Goal: Task Accomplishment & Management: Manage account settings

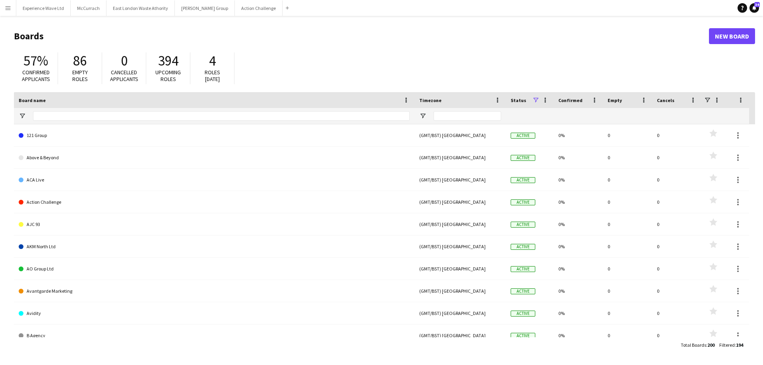
click at [9, 9] on app-icon "Menu" at bounding box center [8, 8] width 6 height 6
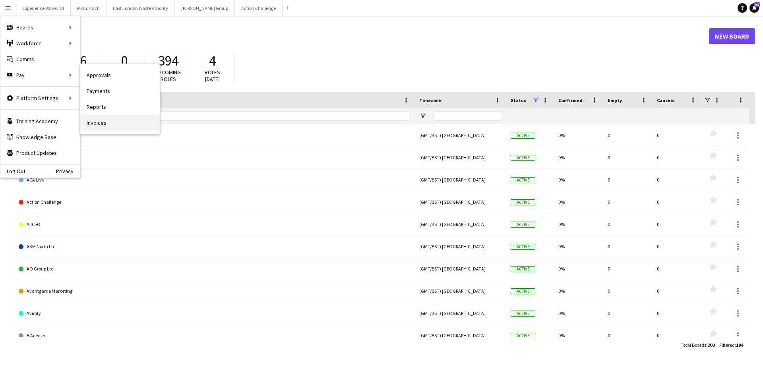
click at [97, 125] on link "Invoices" at bounding box center [120, 123] width 80 height 16
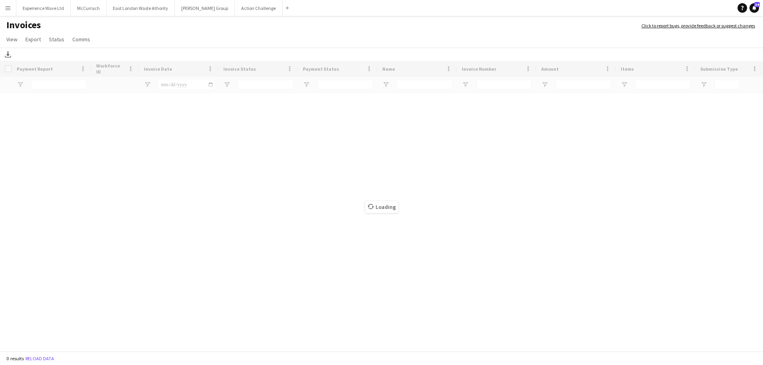
click at [8, 12] on button "Menu" at bounding box center [8, 8] width 16 height 16
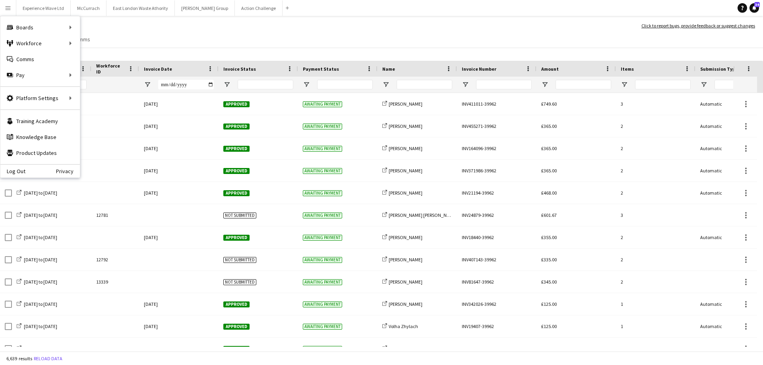
click at [141, 29] on h1 "Invoices" at bounding box center [317, 26] width 634 height 14
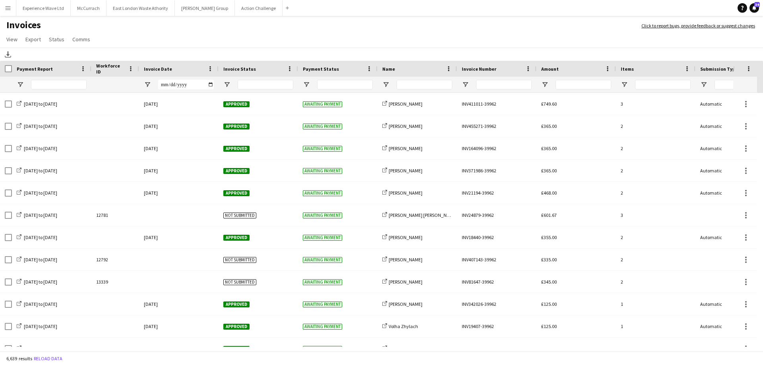
click at [9, 7] on app-icon "Menu" at bounding box center [8, 8] width 6 height 6
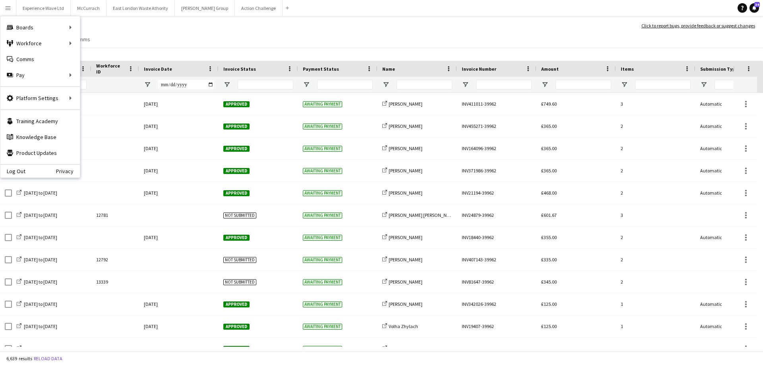
drag, startPoint x: 256, startPoint y: 46, endPoint x: 349, endPoint y: 46, distance: 92.2
click at [257, 46] on app-page-menu "View Customise view Customise filters Reset Filters Reset View Reset All Export…" at bounding box center [381, 40] width 763 height 15
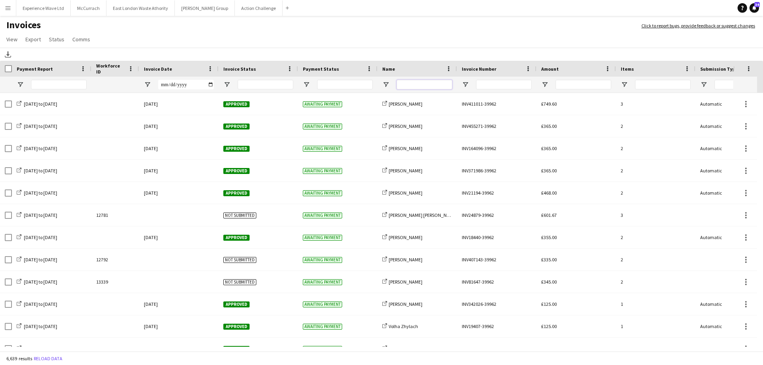
click at [409, 85] on input "Name Filter Input" at bounding box center [425, 85] width 56 height 10
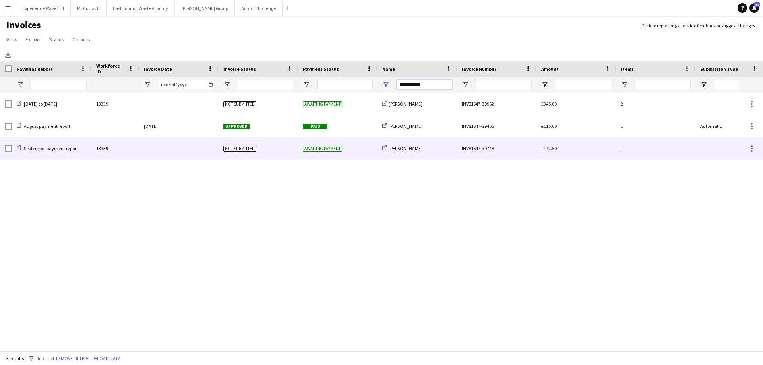
type input "**********"
click at [248, 149] on span "Not submitted" at bounding box center [239, 149] width 33 height 6
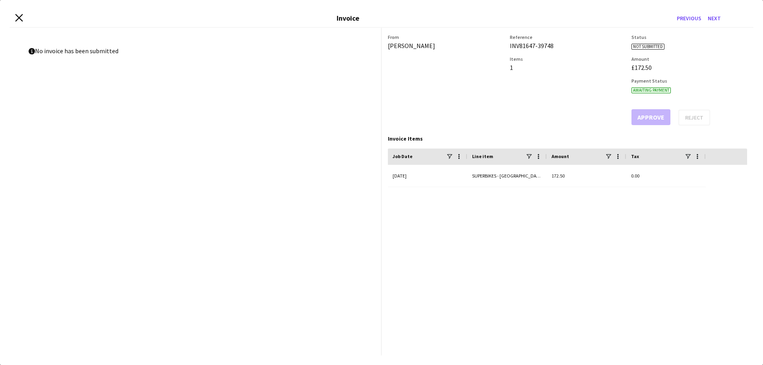
click at [21, 18] on icon "Close invoice dialog" at bounding box center [19, 18] width 8 height 8
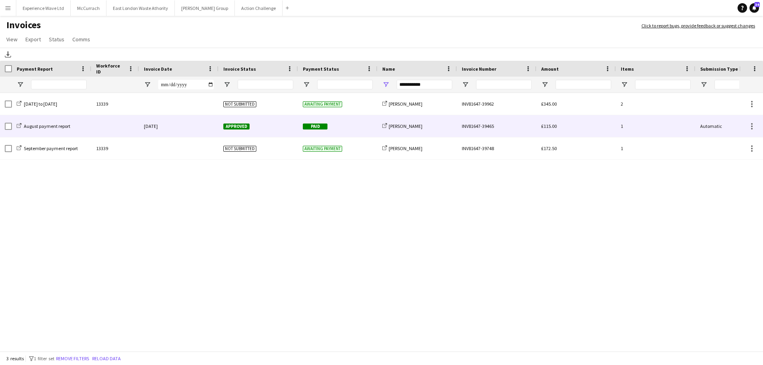
click at [307, 126] on span "Paid" at bounding box center [315, 127] width 25 height 6
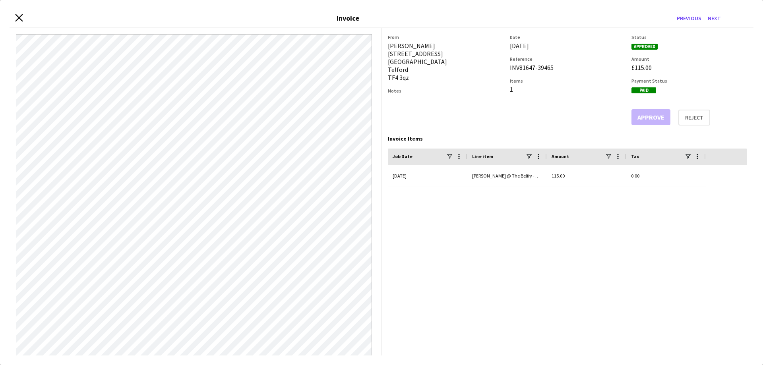
click at [16, 19] on icon "Close invoice dialog" at bounding box center [19, 18] width 8 height 8
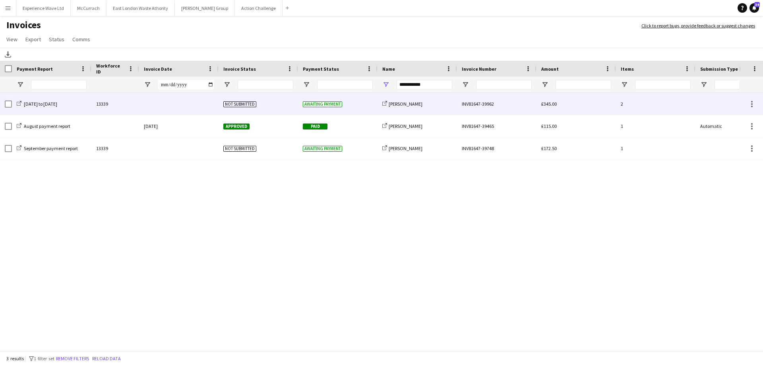
click at [240, 104] on span "Not submitted" at bounding box center [239, 104] width 33 height 6
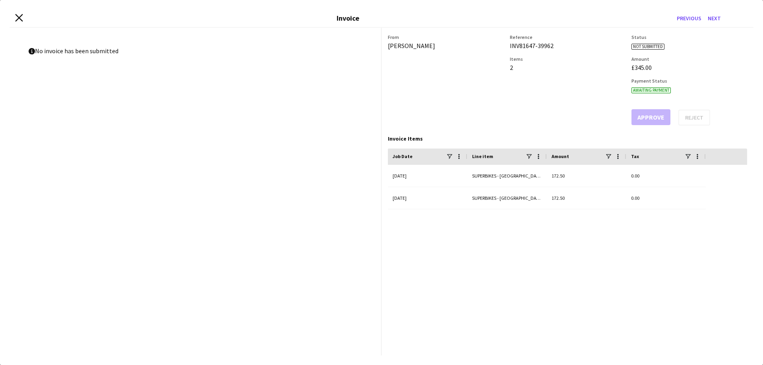
click at [18, 15] on icon "Close invoice dialog" at bounding box center [19, 18] width 8 height 8
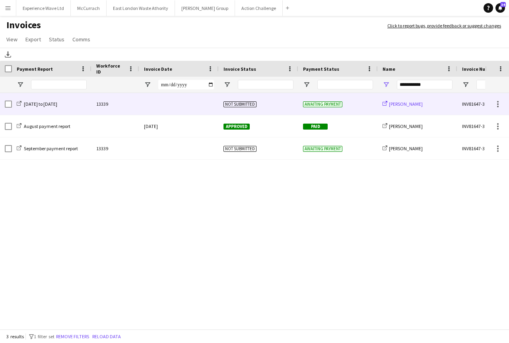
click at [401, 105] on span "[PERSON_NAME]" at bounding box center [406, 104] width 34 height 6
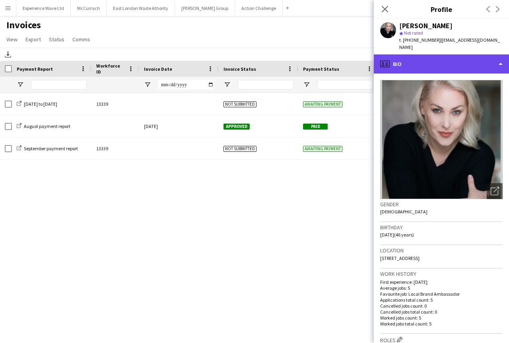
click at [500, 62] on div "profile Bio" at bounding box center [441, 63] width 135 height 19
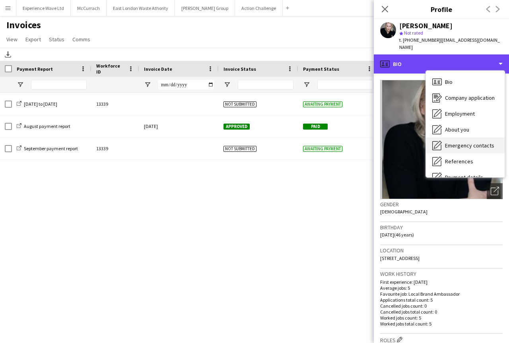
scroll to position [91, 0]
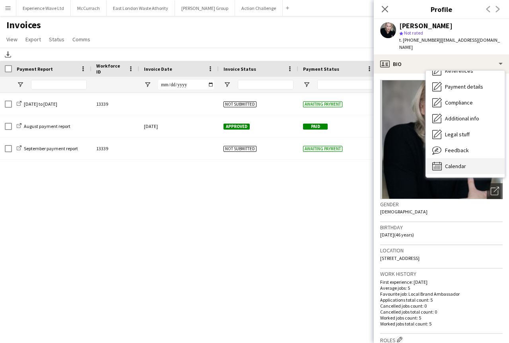
click at [458, 164] on span "Calendar" at bounding box center [455, 166] width 21 height 7
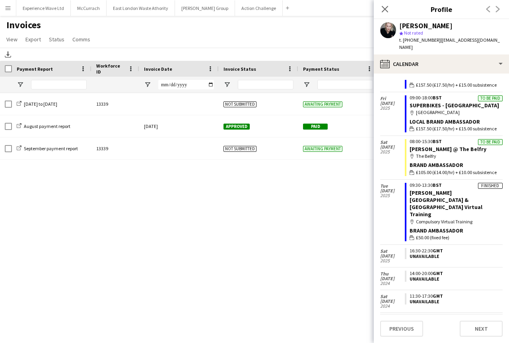
scroll to position [159, 0]
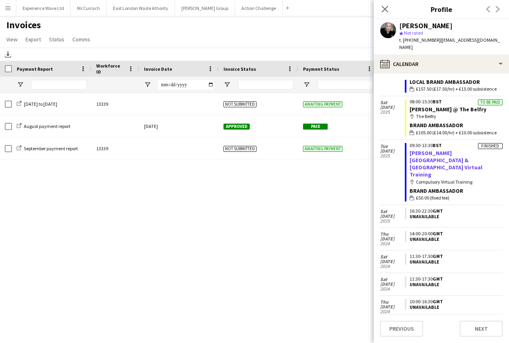
click at [431, 151] on link "Cadwell Park & Donington Park Virtual Training" at bounding box center [445, 163] width 73 height 29
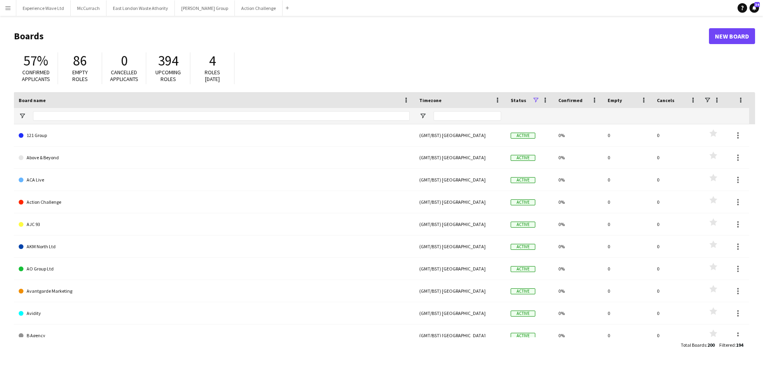
click at [10, 10] on app-icon "Menu" at bounding box center [8, 8] width 6 height 6
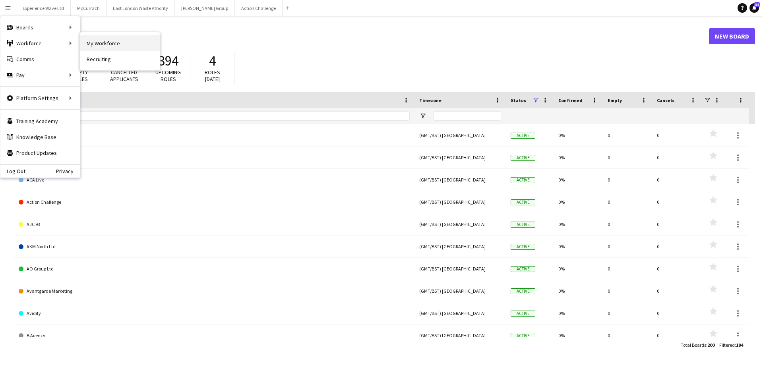
click at [120, 46] on link "My Workforce" at bounding box center [120, 43] width 80 height 16
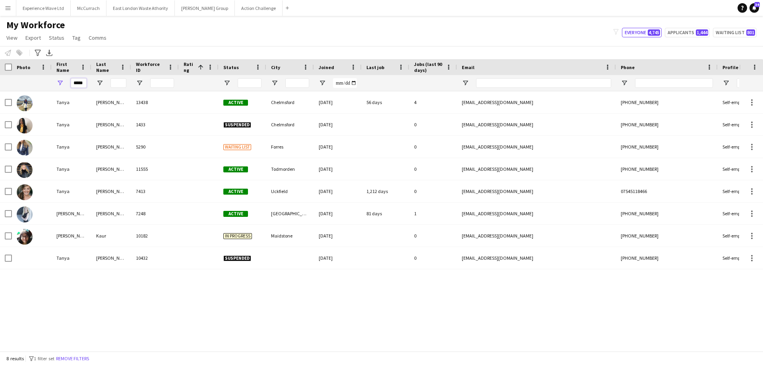
drag, startPoint x: 73, startPoint y: 83, endPoint x: 113, endPoint y: 84, distance: 39.8
click at [113, 84] on div "*****" at bounding box center [425, 83] width 850 height 16
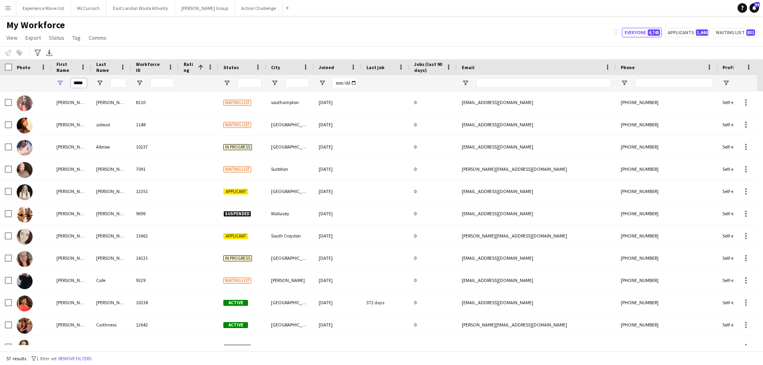
type input "*****"
click at [119, 82] on input "Last Name Filter Input" at bounding box center [119, 83] width 16 height 10
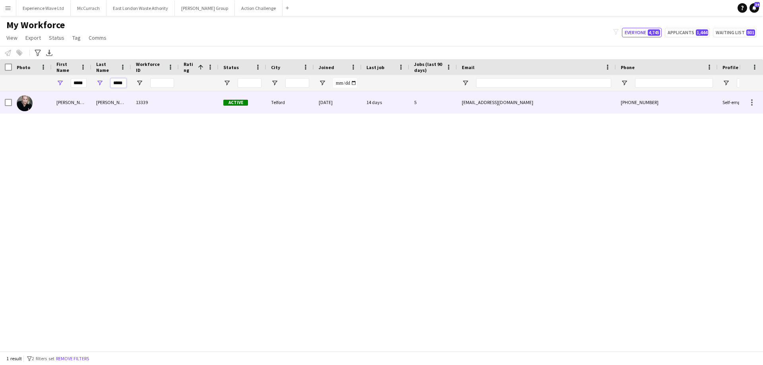
type input "*****"
click at [62, 102] on div "[PERSON_NAME]" at bounding box center [72, 102] width 40 height 22
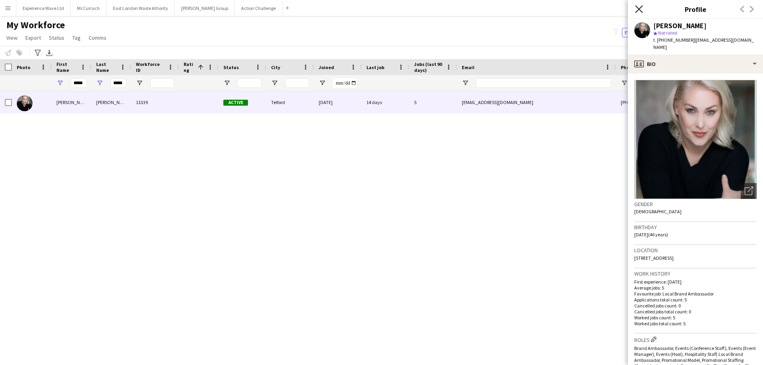
click at [640, 9] on icon at bounding box center [639, 9] width 8 height 8
